Goal: Check status: Check status

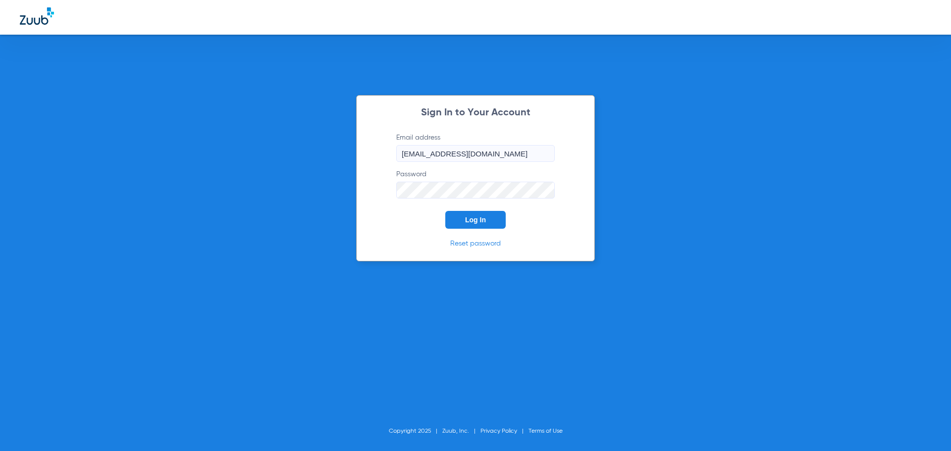
click at [489, 219] on button "Log In" at bounding box center [475, 220] width 60 height 18
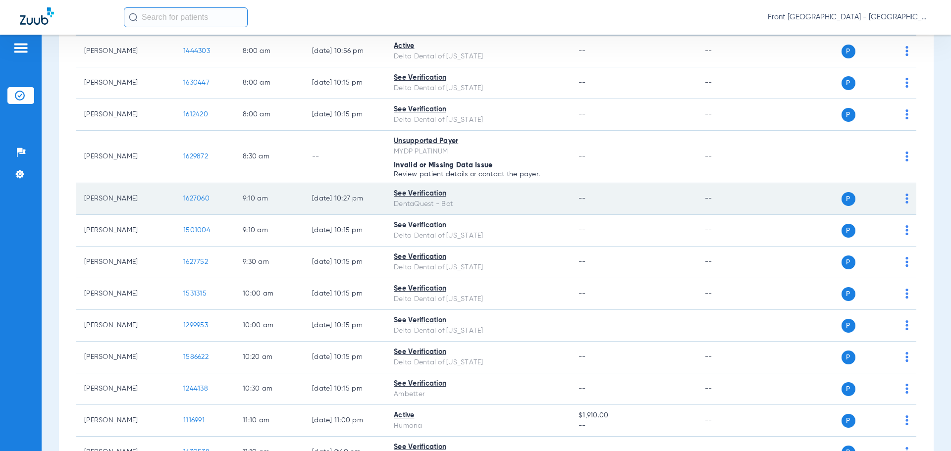
scroll to position [149, 0]
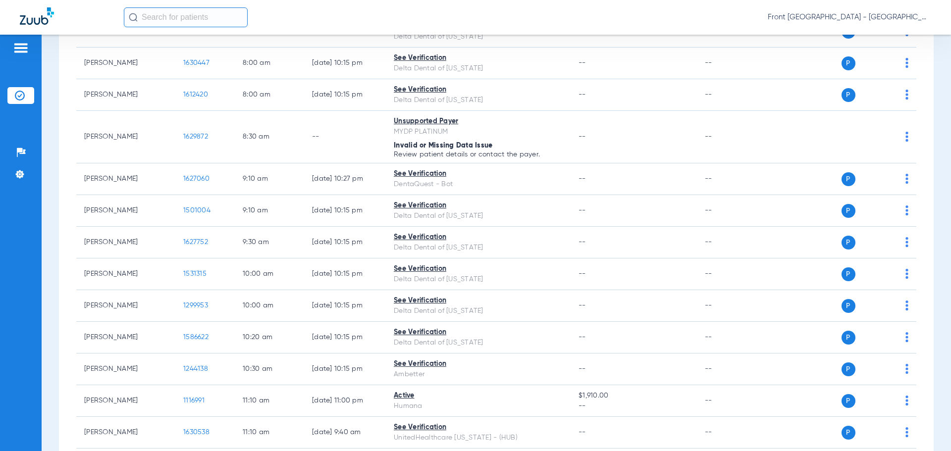
click at [522, 16] on div "Front [GEOGRAPHIC_DATA] - [GEOGRAPHIC_DATA] | My Community Dental Centers" at bounding box center [527, 17] width 807 height 20
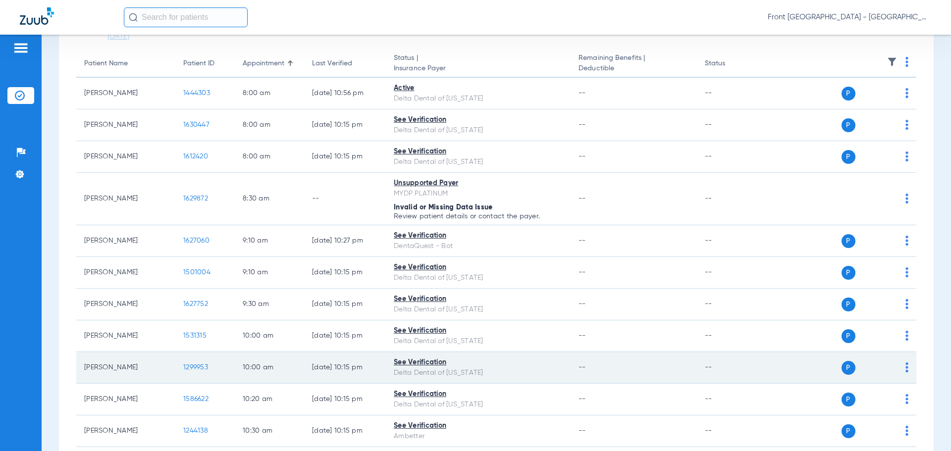
scroll to position [0, 0]
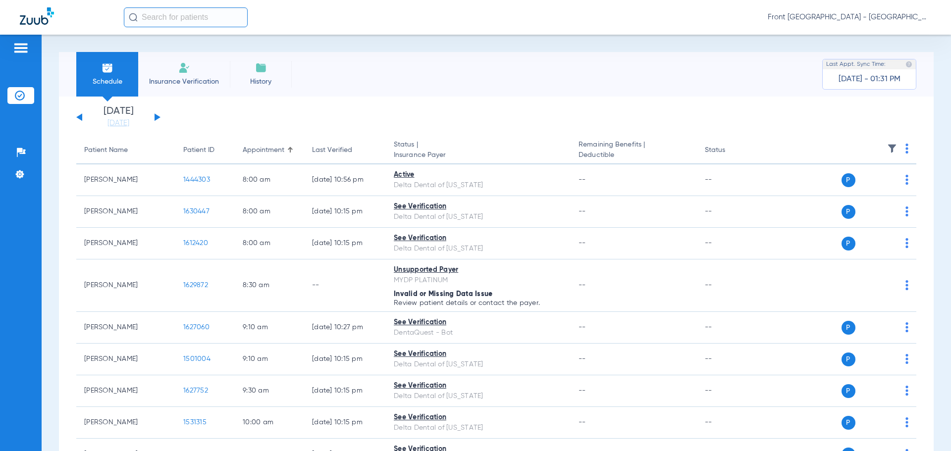
click at [155, 117] on button at bounding box center [158, 116] width 6 height 7
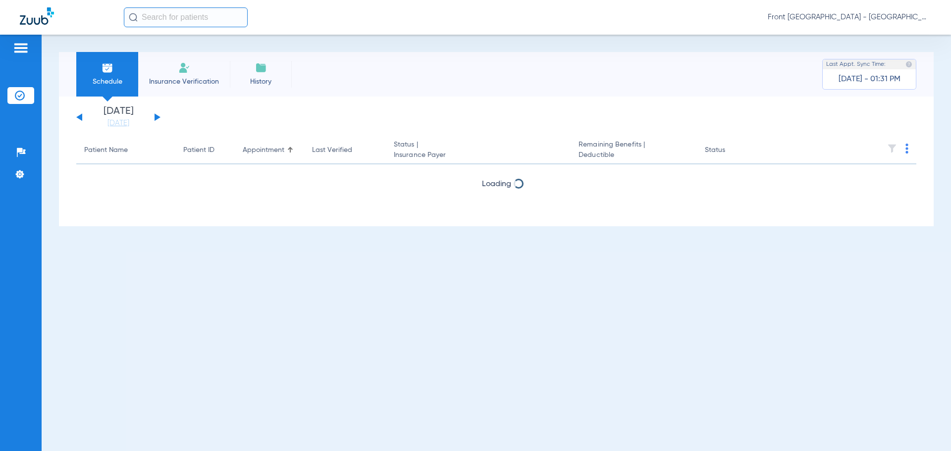
click at [155, 117] on button at bounding box center [158, 116] width 6 height 7
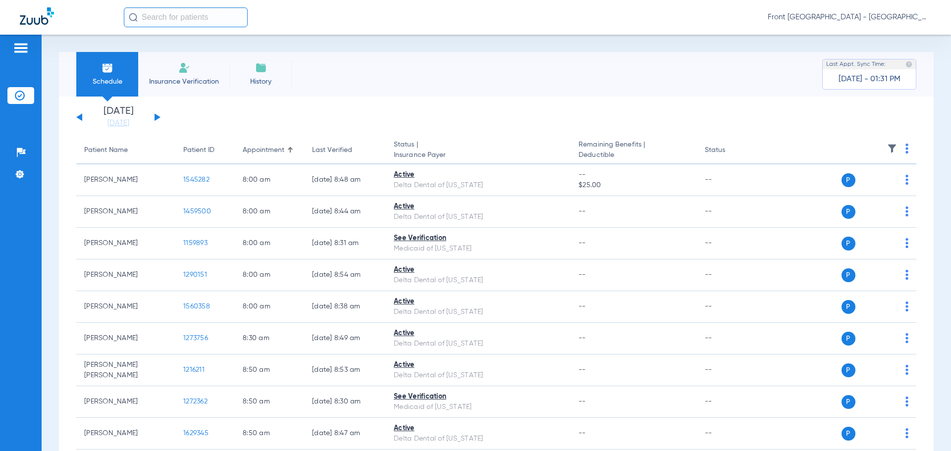
click at [157, 115] on button at bounding box center [158, 116] width 6 height 7
click at [157, 117] on button at bounding box center [158, 116] width 6 height 7
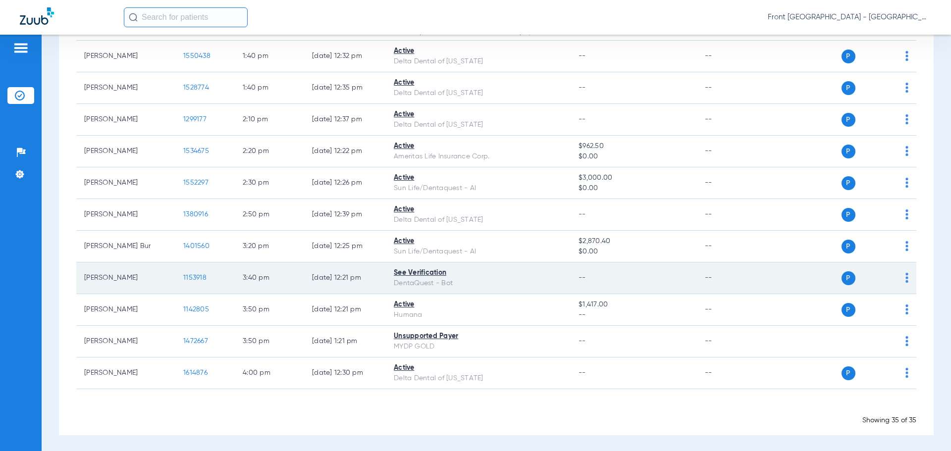
scroll to position [928, 0]
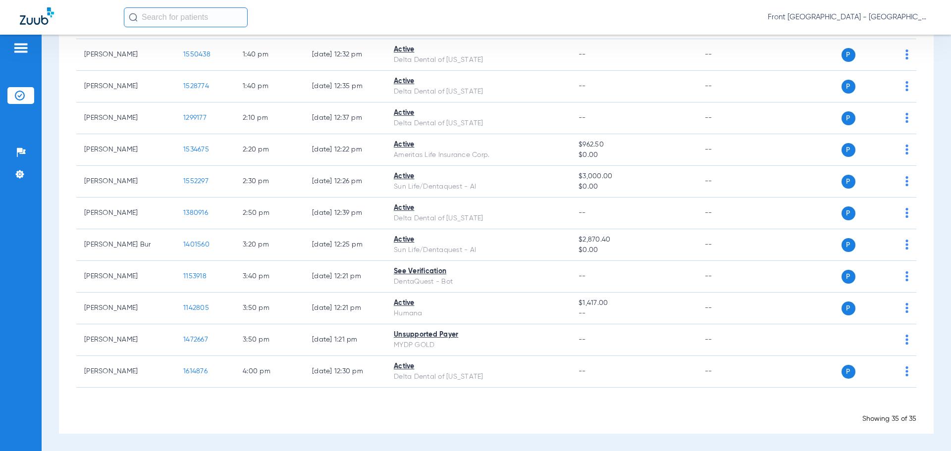
click at [454, 20] on div "Front [GEOGRAPHIC_DATA] - [GEOGRAPHIC_DATA] | My Community Dental Centers" at bounding box center [527, 17] width 807 height 20
click at [528, 2] on div "Front [GEOGRAPHIC_DATA] - [GEOGRAPHIC_DATA] | My Community Dental Centers" at bounding box center [475, 17] width 951 height 35
click at [465, 9] on div "Front [GEOGRAPHIC_DATA] - [GEOGRAPHIC_DATA] | My Community Dental Centers" at bounding box center [527, 17] width 807 height 20
click at [628, 18] on div "Front [GEOGRAPHIC_DATA] - [GEOGRAPHIC_DATA] | My Community Dental Centers" at bounding box center [527, 17] width 807 height 20
click at [679, 16] on div "Front [GEOGRAPHIC_DATA] - [GEOGRAPHIC_DATA] | My Community Dental Centers" at bounding box center [527, 17] width 807 height 20
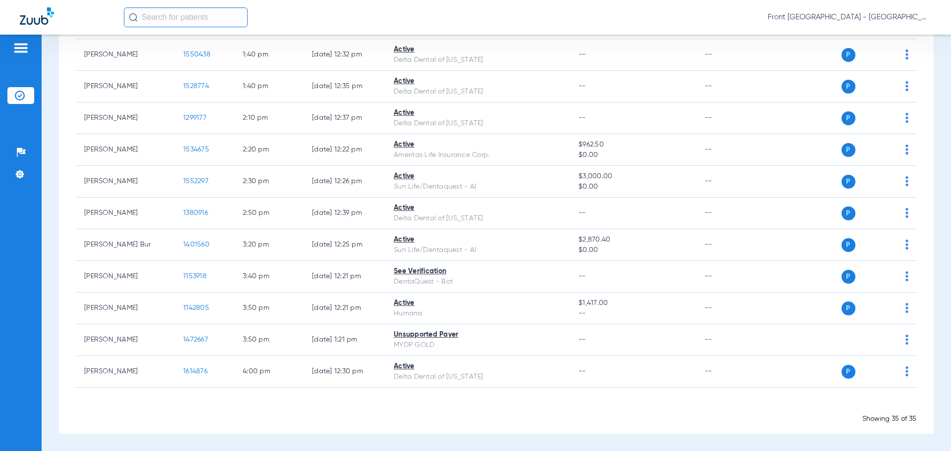
click at [462, 15] on div "Front [GEOGRAPHIC_DATA] - [GEOGRAPHIC_DATA] | My Community Dental Centers" at bounding box center [527, 17] width 807 height 20
click at [487, 21] on div "Front [GEOGRAPHIC_DATA] - [GEOGRAPHIC_DATA] | My Community Dental Centers" at bounding box center [527, 17] width 807 height 20
click at [367, 21] on div "Front [GEOGRAPHIC_DATA] - [GEOGRAPHIC_DATA] | My Community Dental Centers" at bounding box center [527, 17] width 807 height 20
